Goal: Task Accomplishment & Management: Complete application form

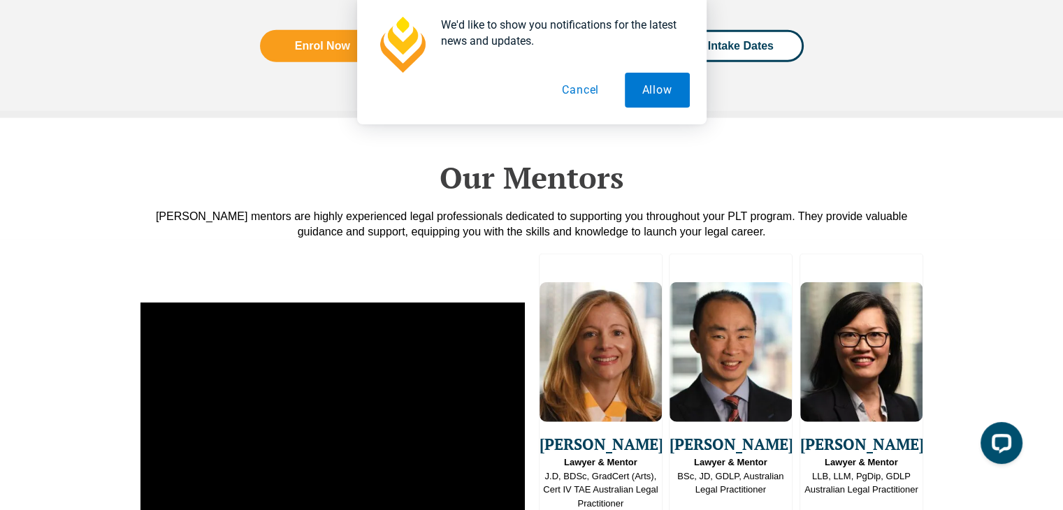
scroll to position [3633, 0]
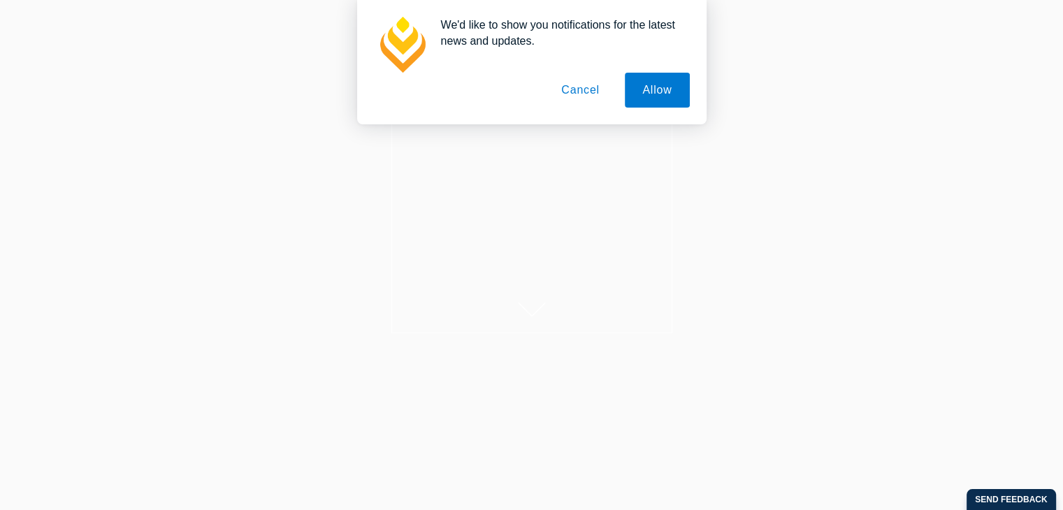
scroll to position [70, 0]
click at [669, 96] on button "Allow" at bounding box center [657, 90] width 64 height 35
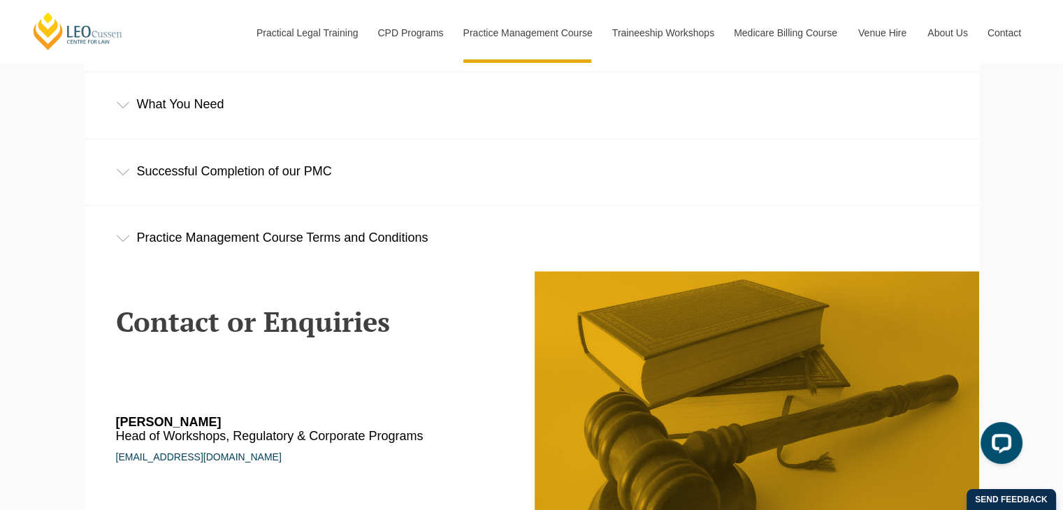
scroll to position [2305, 0]
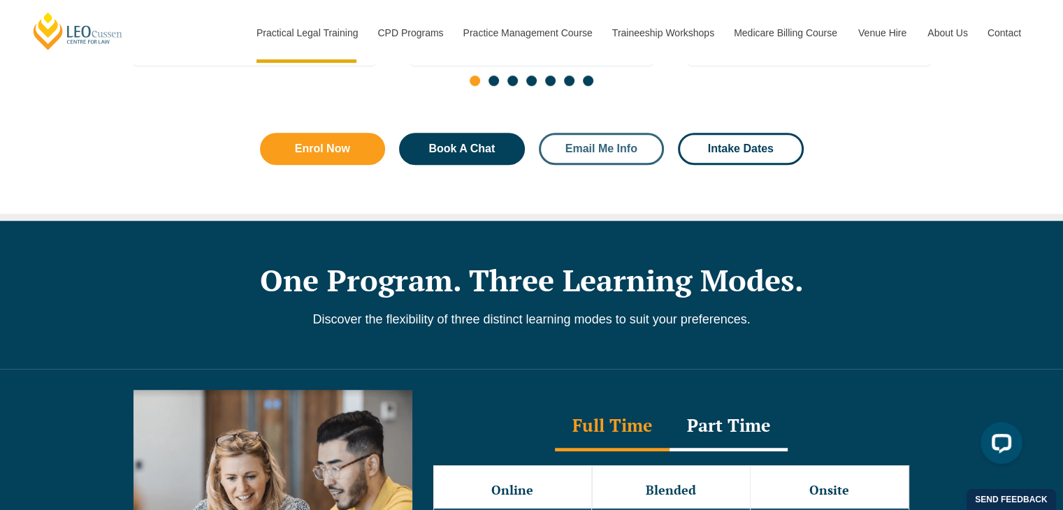
click at [595, 152] on span "Email Me Info" at bounding box center [601, 148] width 72 height 11
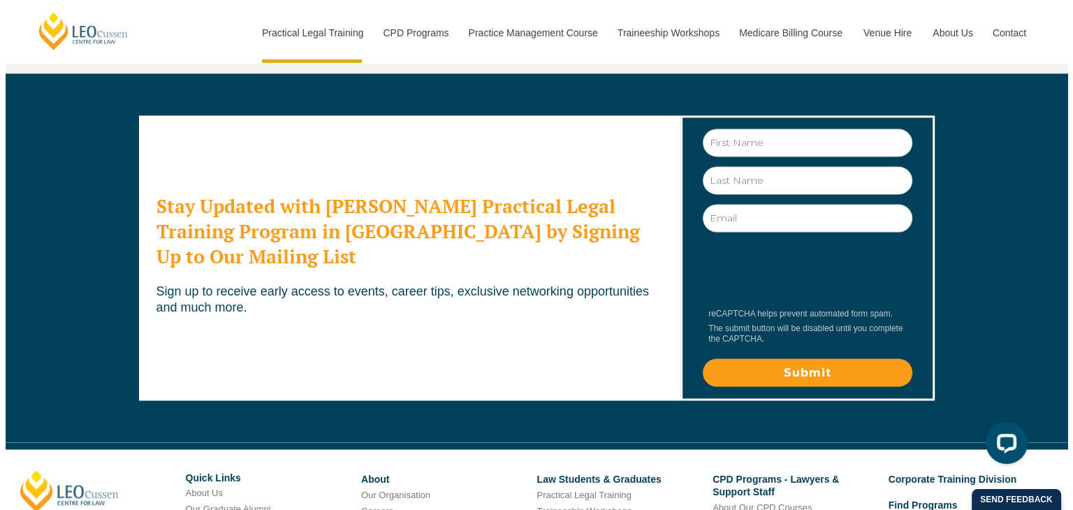
scroll to position [7765, 0]
